Goal: Check status: Check status

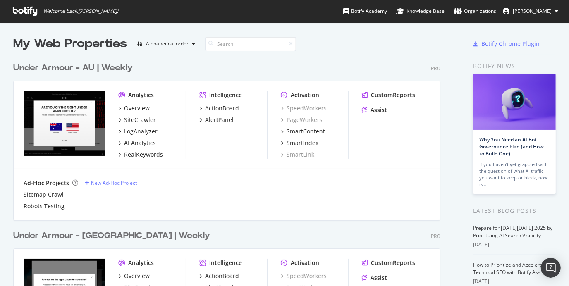
scroll to position [1591, 427]
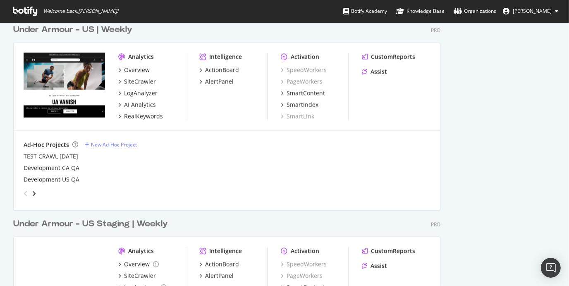
scroll to position [1198, 0]
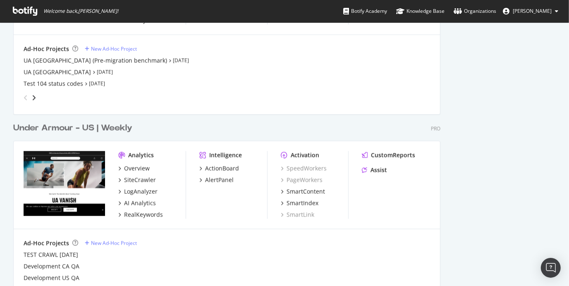
click at [117, 125] on div "Under Armour - US | Weekly" at bounding box center [72, 128] width 119 height 12
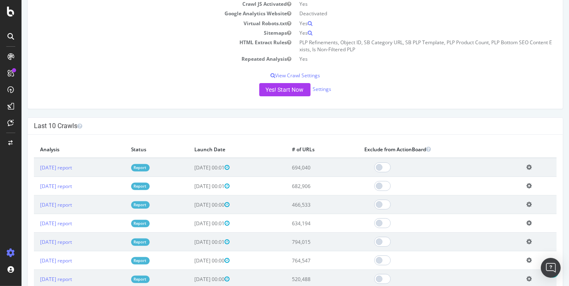
scroll to position [173, 0]
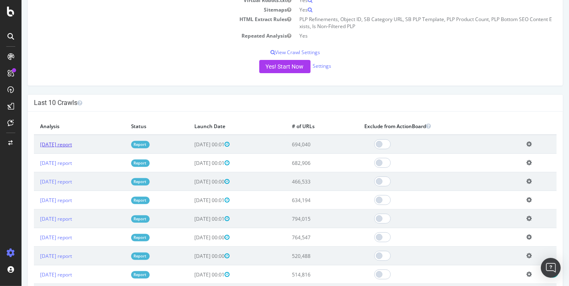
click at [71, 143] on link "[DATE] report" at bounding box center [56, 144] width 32 height 7
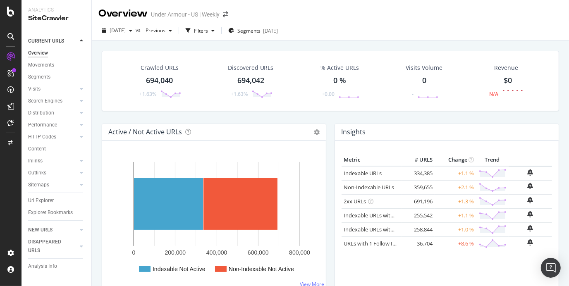
click at [539, 44] on div "Crawled URLs 694,040 +1.63% Discovered URLs 694,042 +1.63% % Active URLs 0 % +0…" at bounding box center [330, 184] width 477 height 286
